Goal: Task Accomplishment & Management: Complete application form

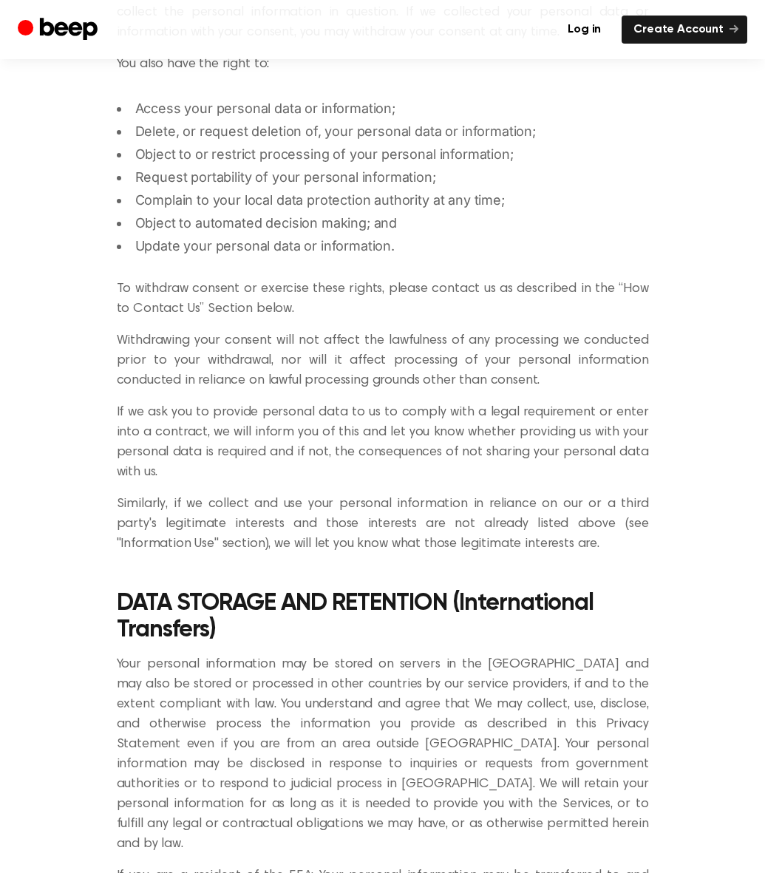
scroll to position [4825, 0]
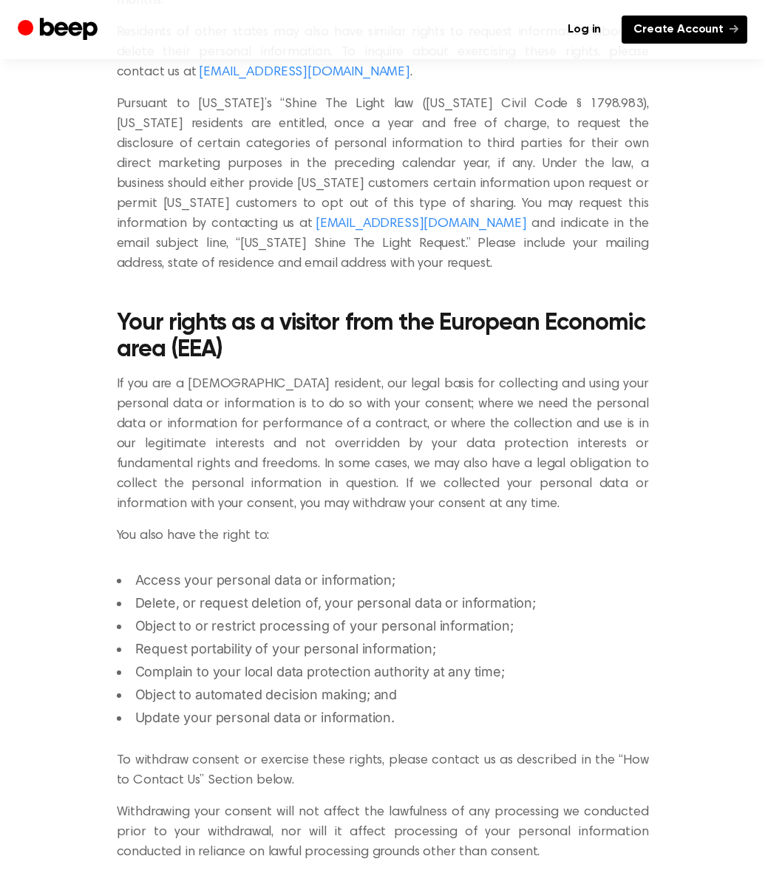
click at [677, 31] on link "Create Account" at bounding box center [684, 30] width 126 height 28
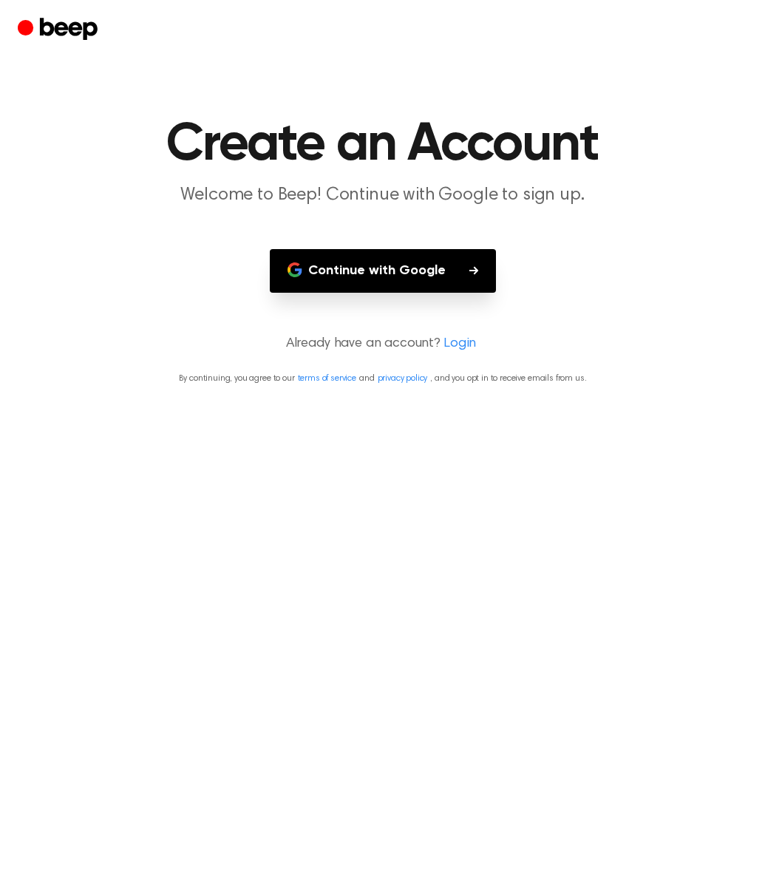
click at [361, 282] on button "Continue with Google" at bounding box center [383, 271] width 226 height 44
click at [434, 264] on button "Continue with Google" at bounding box center [383, 271] width 226 height 44
click at [474, 267] on icon "button" at bounding box center [473, 270] width 9 height 9
click at [420, 274] on button "Continue with Google" at bounding box center [383, 271] width 226 height 44
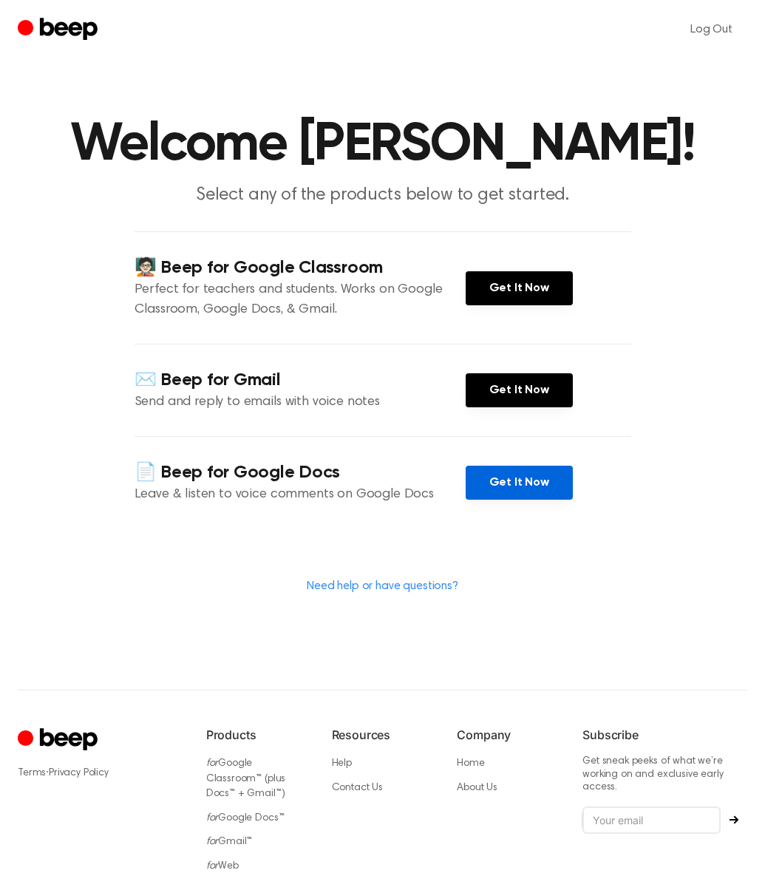
click at [504, 489] on link "Get It Now" at bounding box center [518, 482] width 107 height 34
